Goal: Task Accomplishment & Management: Use online tool/utility

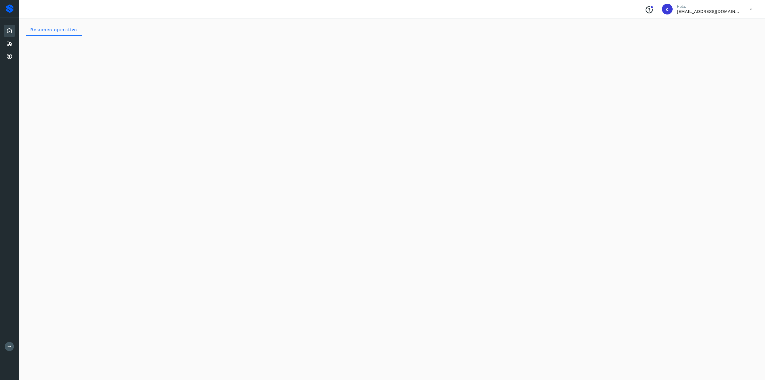
scroll to position [302, 0]
click at [14, 46] on div "Embarques" at bounding box center [9, 44] width 11 height 12
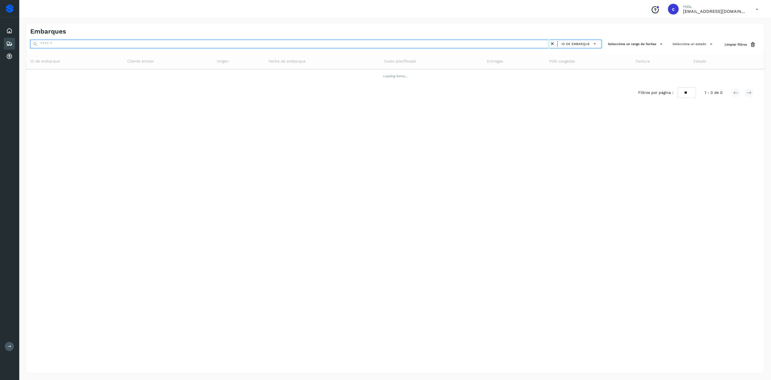
click at [137, 44] on input "text" at bounding box center [290, 44] width 520 height 9
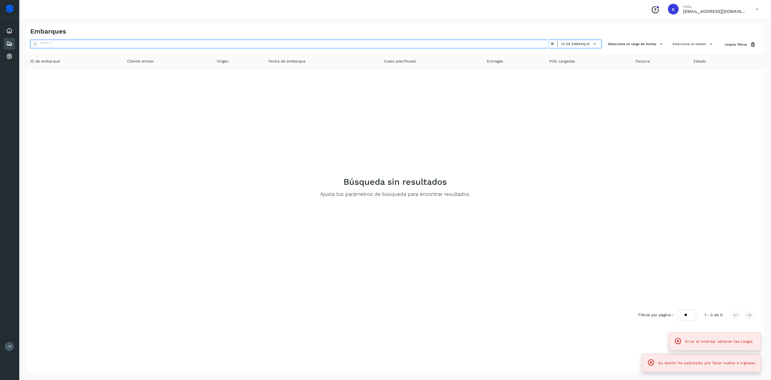
click at [137, 44] on input "text" at bounding box center [290, 44] width 520 height 9
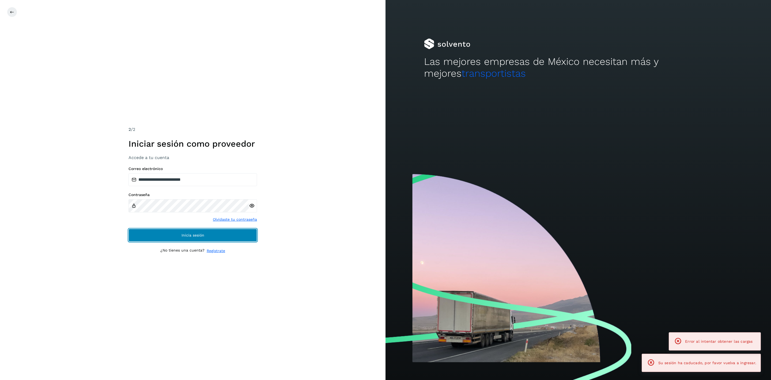
click at [220, 231] on button "Inicia sesión" at bounding box center [193, 234] width 129 height 13
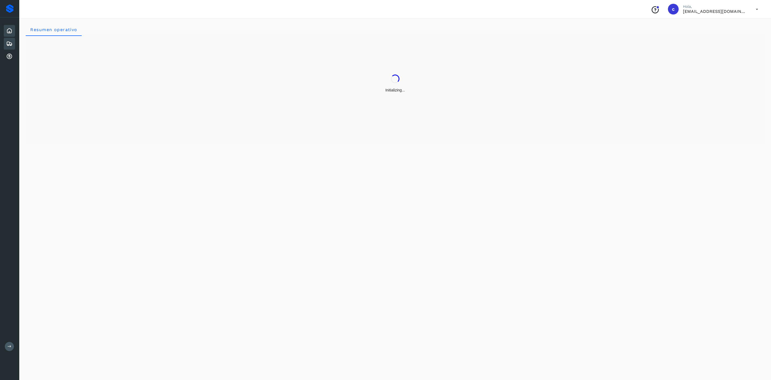
click at [6, 43] on icon at bounding box center [9, 43] width 6 height 6
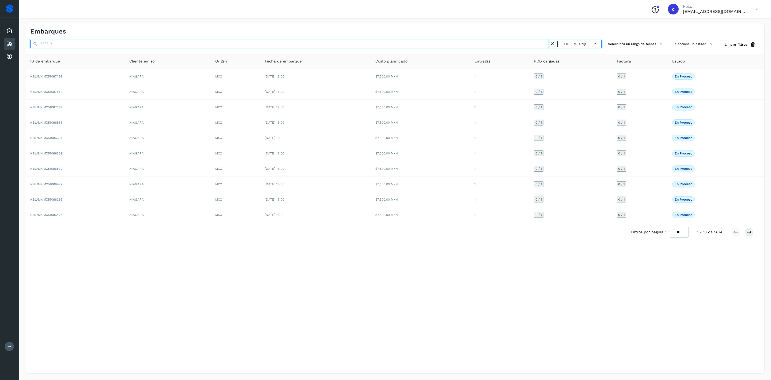
click at [60, 45] on input "text" at bounding box center [290, 44] width 520 height 9
paste input "**********"
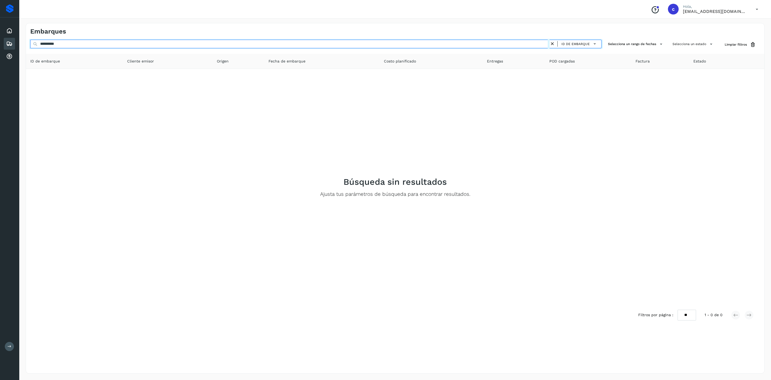
click at [165, 41] on input "**********" at bounding box center [290, 44] width 520 height 9
paste input "text"
type input "**********"
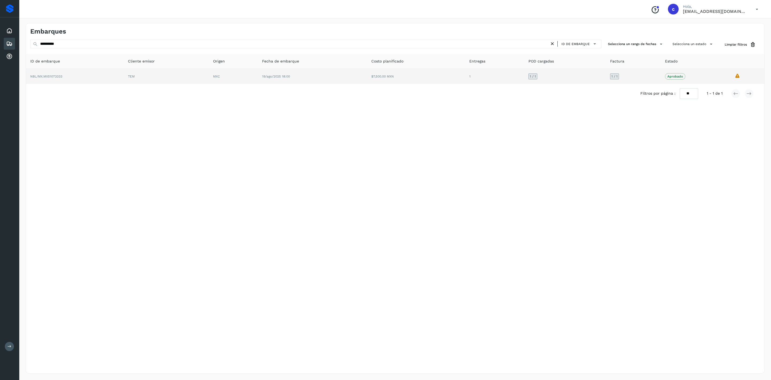
click at [335, 81] on td "19/ago/2025 18:00" at bounding box center [313, 76] width 110 height 15
click at [321, 77] on td "19/ago/2025 18:00" at bounding box center [313, 76] width 110 height 15
click at [600, 71] on td "1 / 1" at bounding box center [565, 76] width 82 height 15
click at [651, 72] on td "1 / 1" at bounding box center [633, 76] width 55 height 15
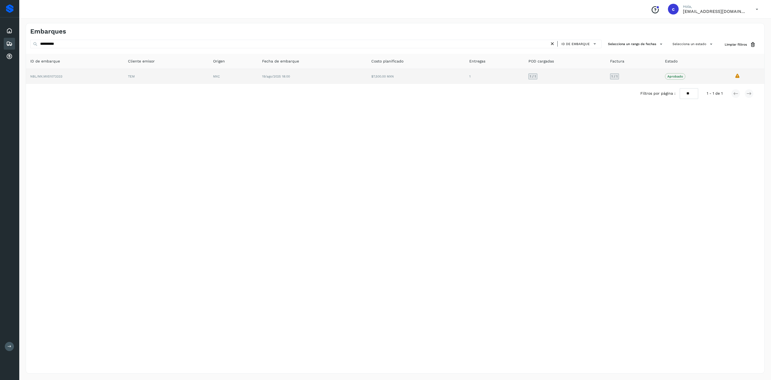
click at [651, 72] on td "1 / 1" at bounding box center [633, 76] width 55 height 15
click at [52, 72] on td "NBL/MX.MX51073333" at bounding box center [75, 76] width 98 height 15
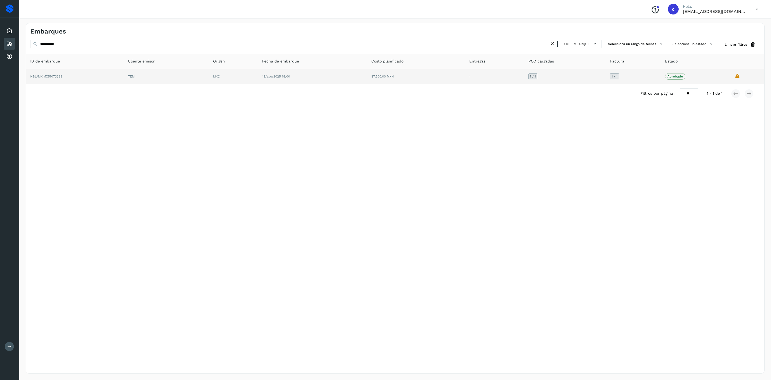
click at [55, 79] on td "NBL/MX.MX51073333" at bounding box center [75, 76] width 98 height 15
click at [70, 78] on td "NBL/MX.MX51073333" at bounding box center [75, 76] width 98 height 15
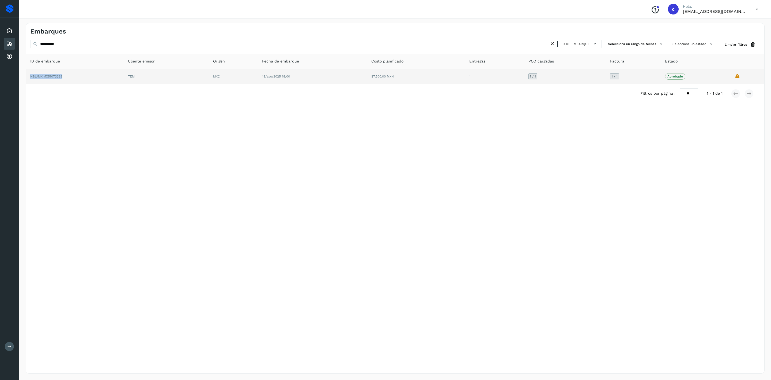
click at [70, 78] on td "NBL/MX.MX51073333" at bounding box center [75, 76] width 98 height 15
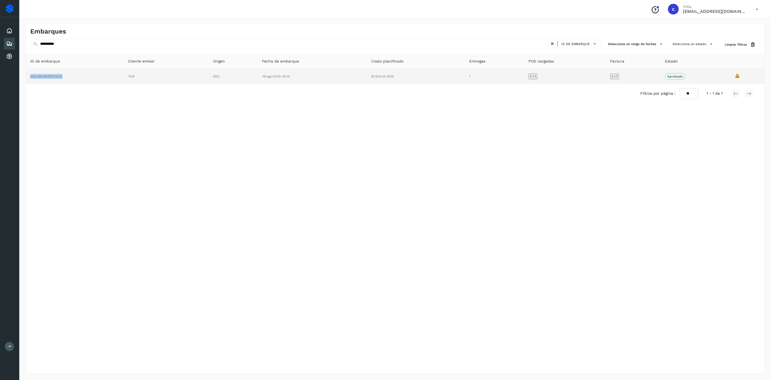
click at [70, 78] on td "NBL/MX.MX51073333" at bounding box center [75, 76] width 98 height 15
drag, startPoint x: 70, startPoint y: 78, endPoint x: 67, endPoint y: 78, distance: 3.2
click at [67, 78] on td "NBL/MX.MX51073333" at bounding box center [75, 76] width 98 height 15
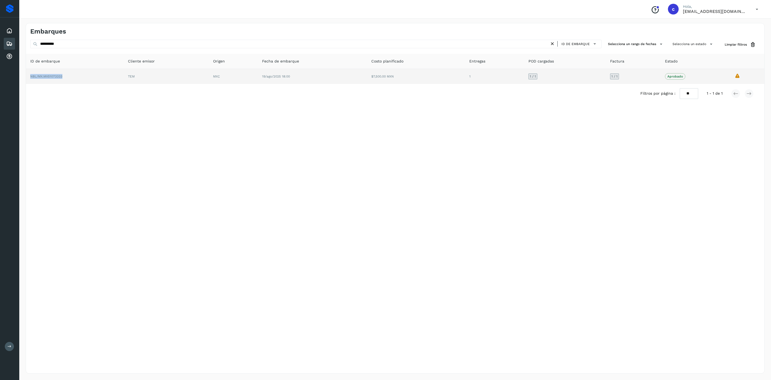
click at [67, 78] on td "NBL/MX.MX51073333" at bounding box center [75, 76] width 98 height 15
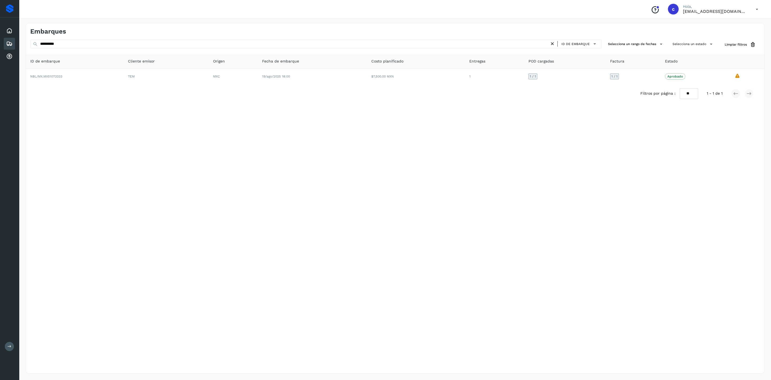
click at [4, 44] on div "Embarques" at bounding box center [9, 44] width 11 height 12
